Goal: Navigation & Orientation: Understand site structure

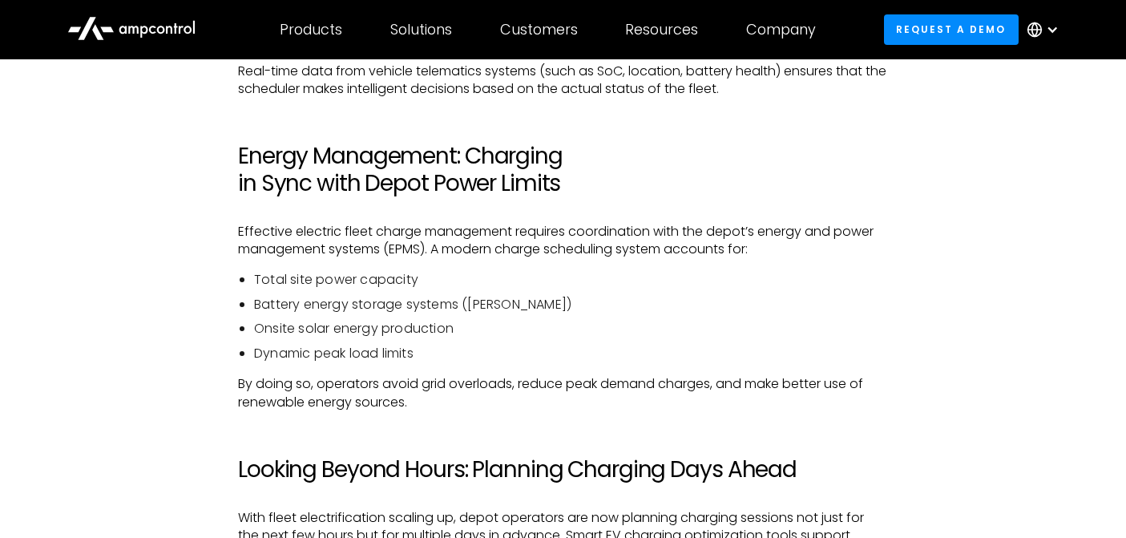
scroll to position [2021, 0]
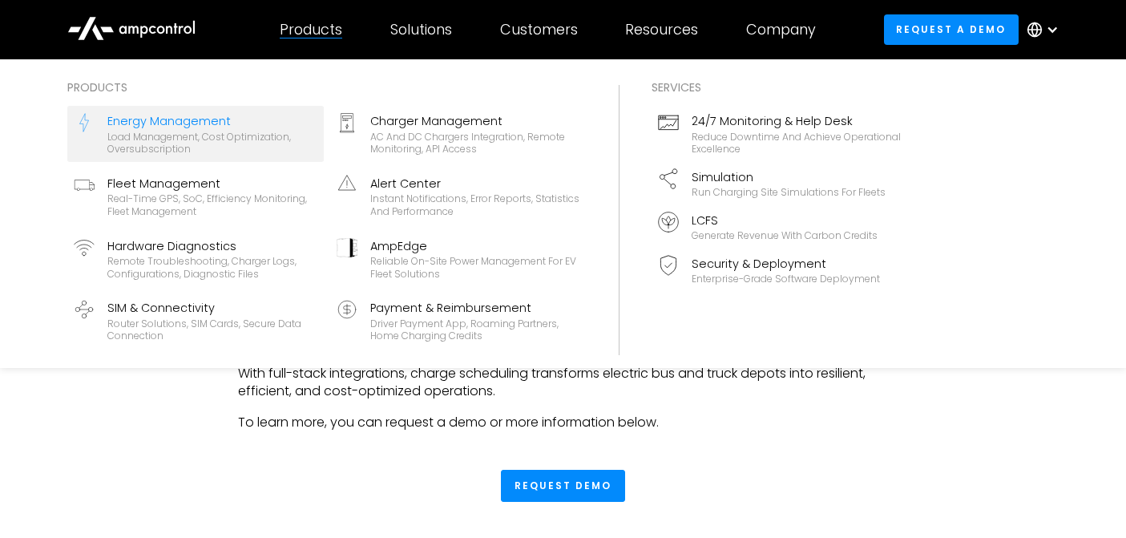
click at [170, 143] on div "Load management, cost optimization, oversubscription" at bounding box center [212, 143] width 210 height 25
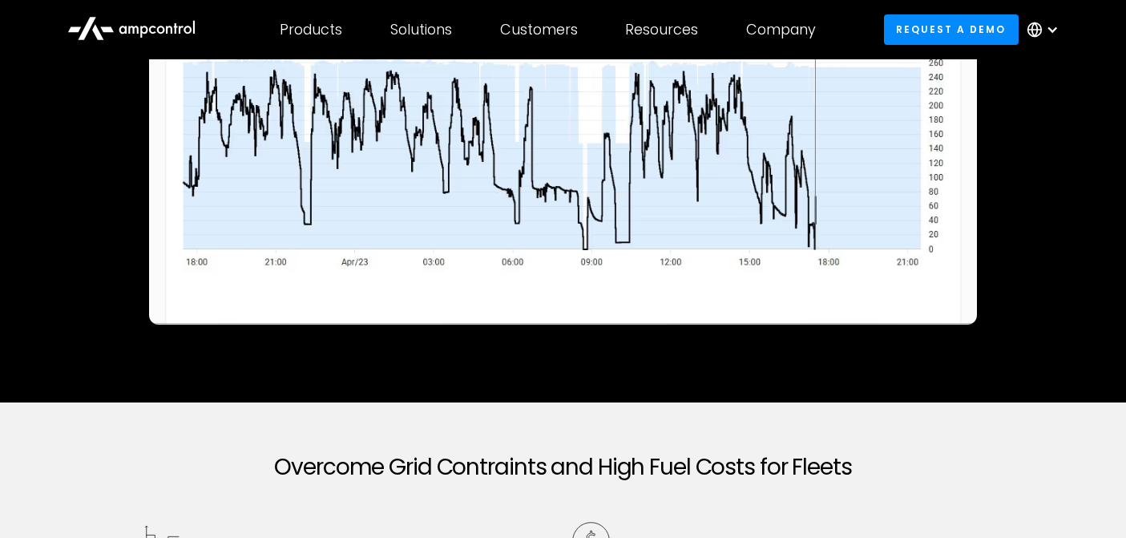
scroll to position [393, 0]
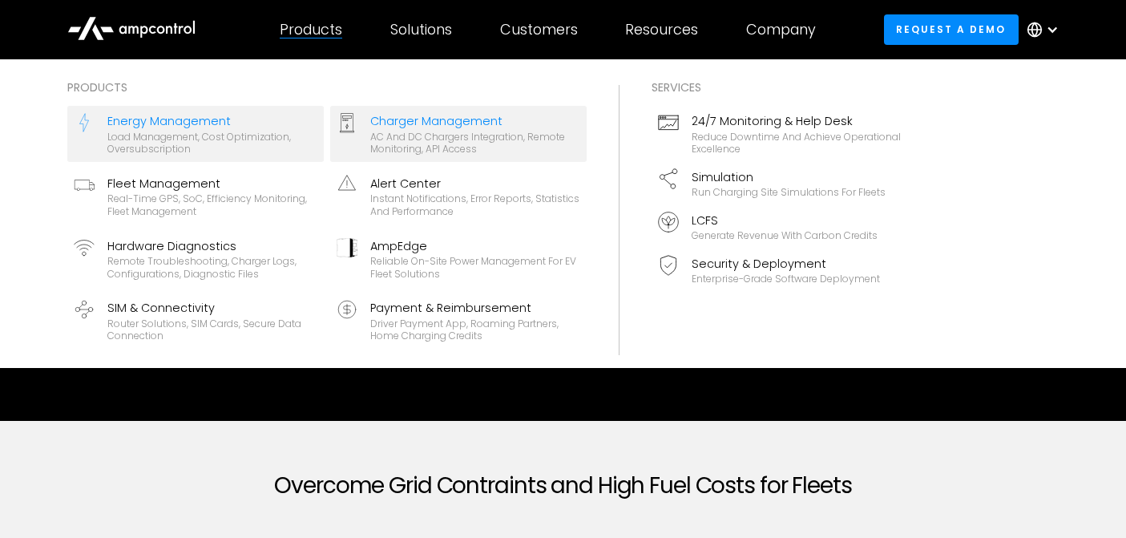
click at [387, 131] on div "AC and DC chargers integration, remote monitoring, API access" at bounding box center [475, 143] width 210 height 25
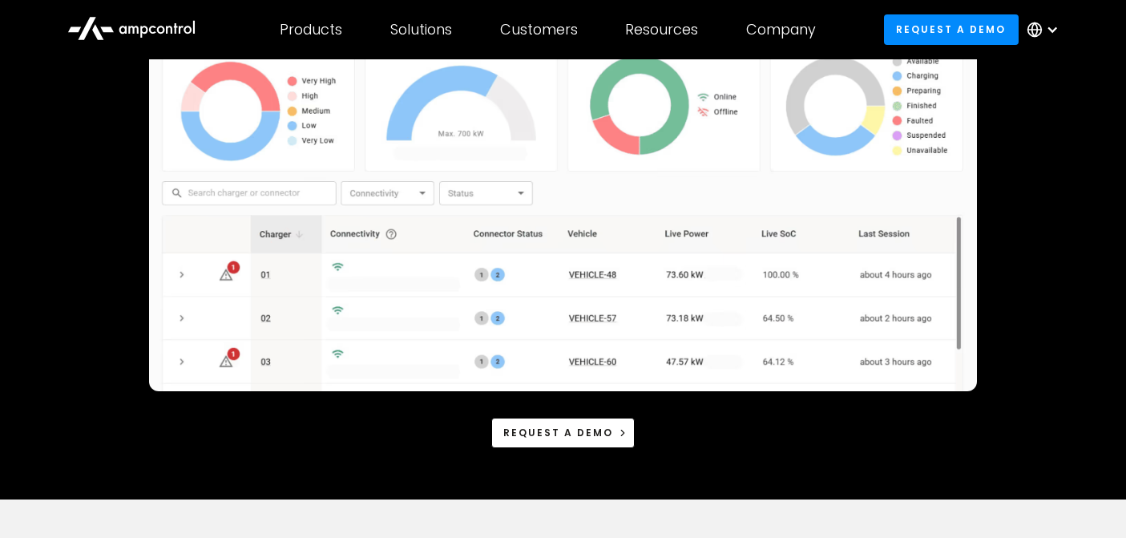
scroll to position [303, 0]
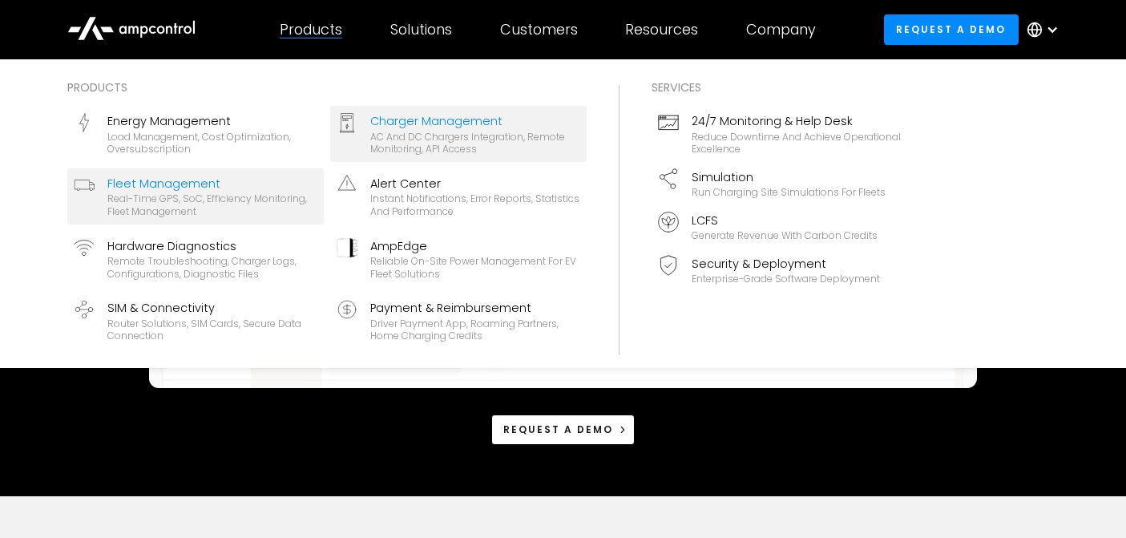
click at [210, 178] on div "Fleet Management" at bounding box center [212, 184] width 210 height 18
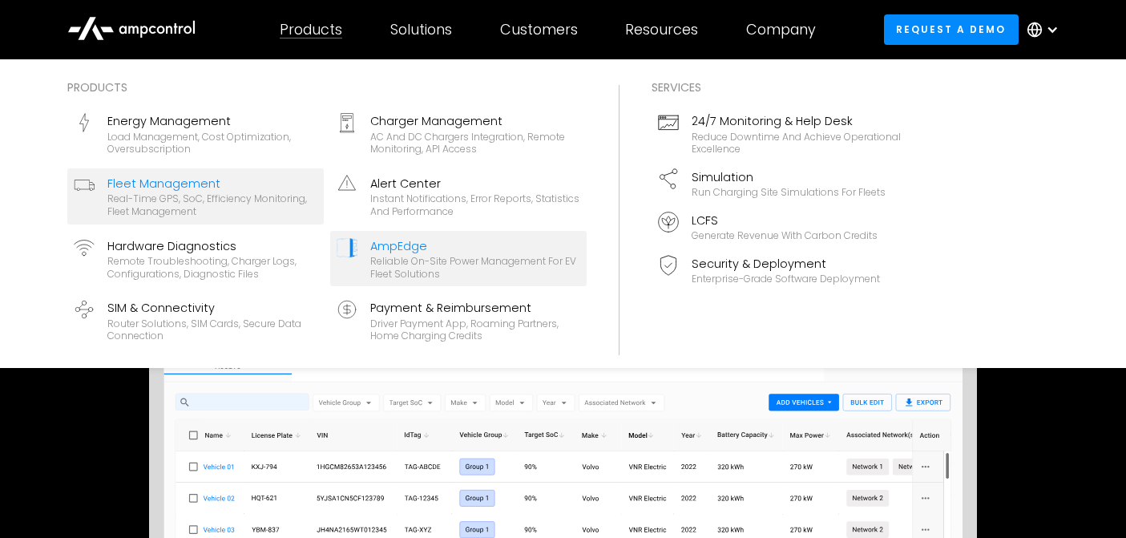
click at [418, 245] on div "AmpEdge" at bounding box center [475, 246] width 210 height 18
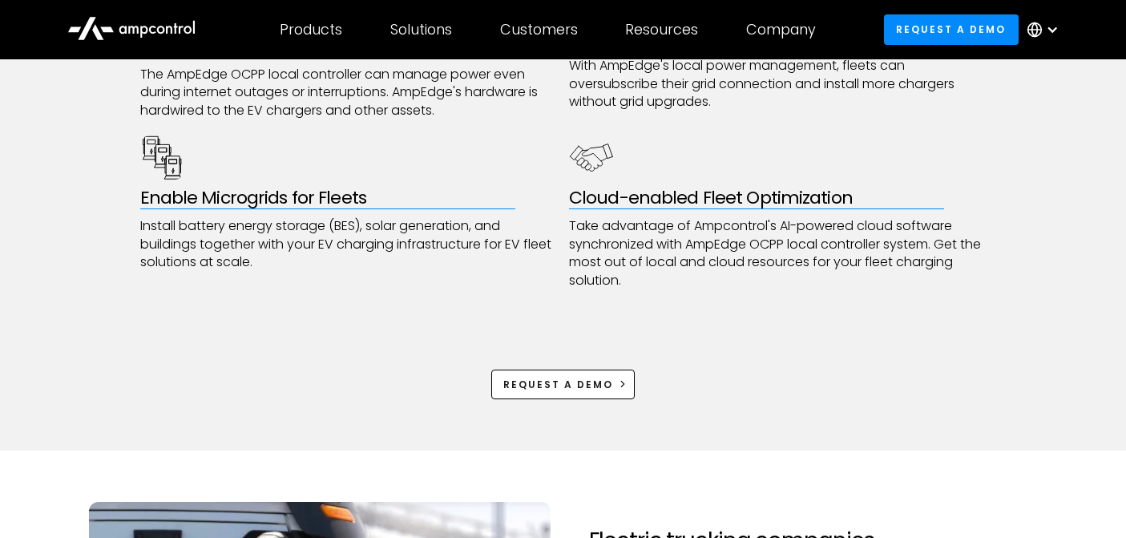
scroll to position [1024, 0]
